Goal: Task Accomplishment & Management: Complete application form

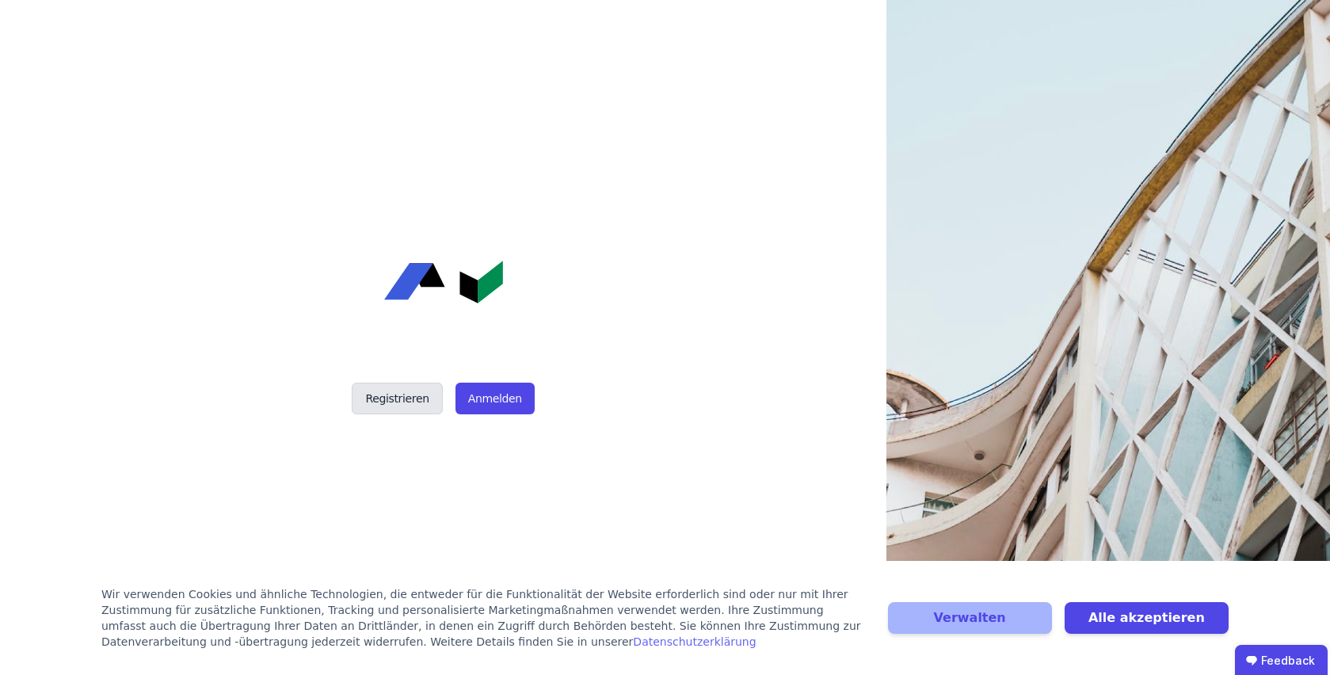
click at [398, 396] on button "Registrieren" at bounding box center [397, 398] width 90 height 32
